Goal: Navigation & Orientation: Find specific page/section

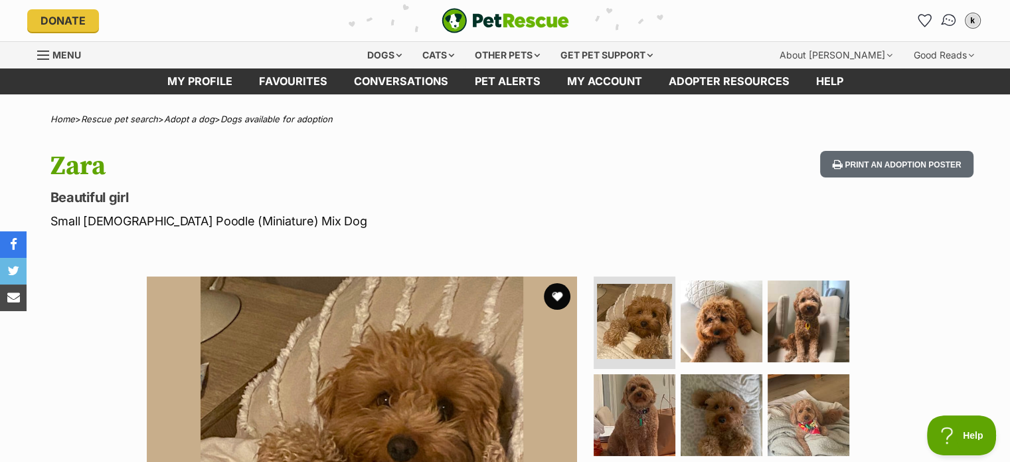
click at [947, 20] on img "Conversations" at bounding box center [949, 20] width 18 height 17
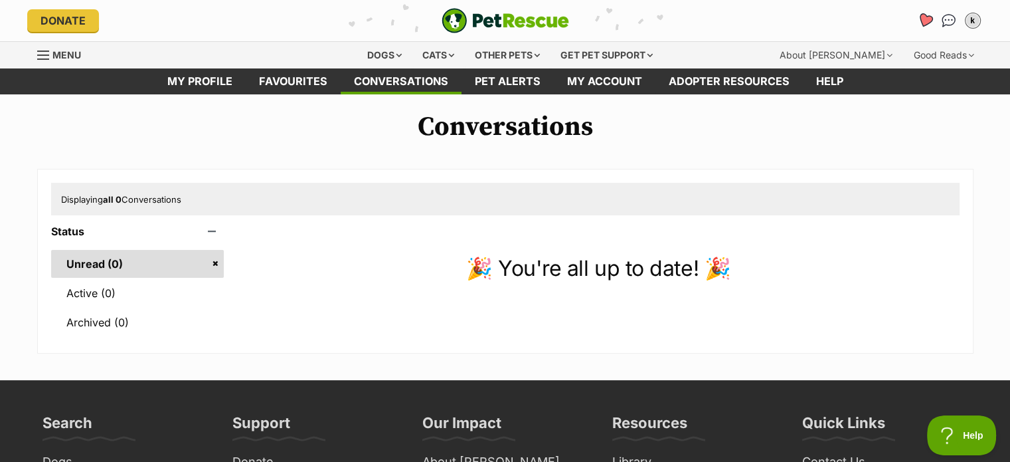
click at [928, 21] on icon "Favourites" at bounding box center [924, 20] width 16 height 15
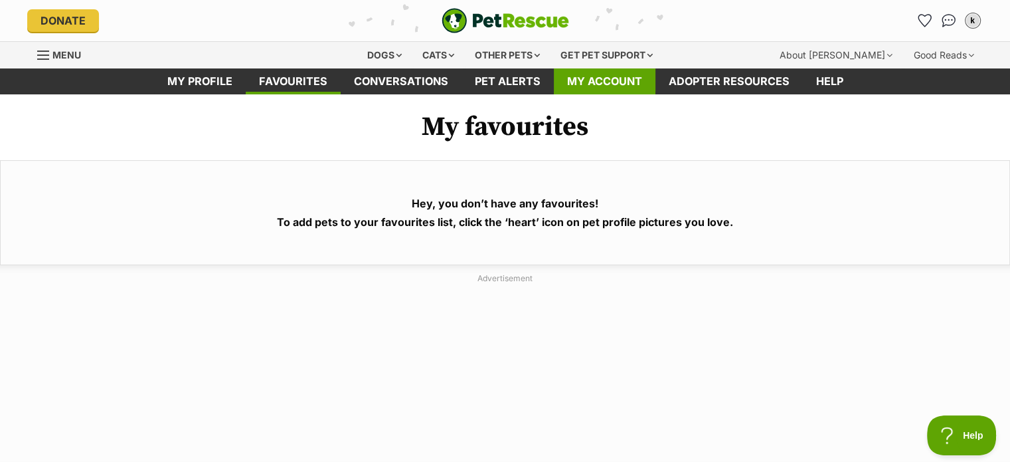
click at [636, 71] on link "My account" at bounding box center [605, 81] width 102 height 26
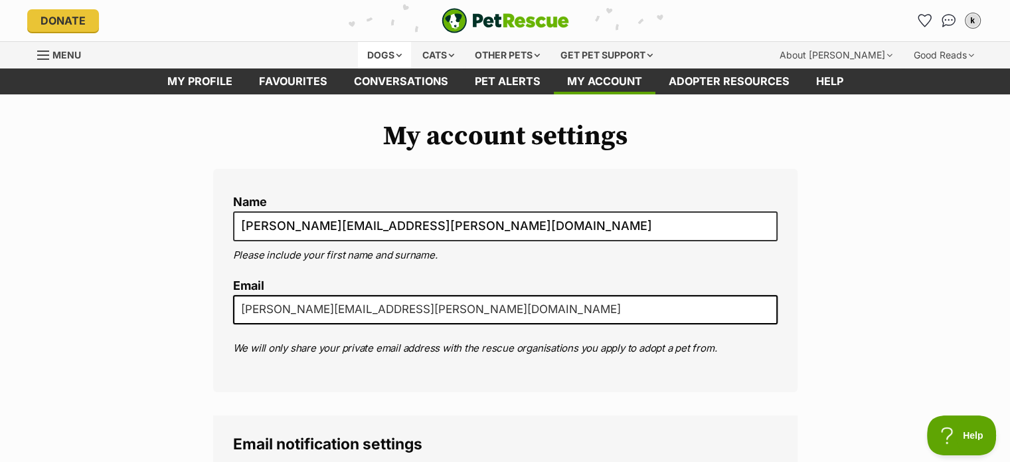
click at [386, 54] on div "Dogs" at bounding box center [384, 55] width 53 height 27
